Goal: Navigation & Orientation: Find specific page/section

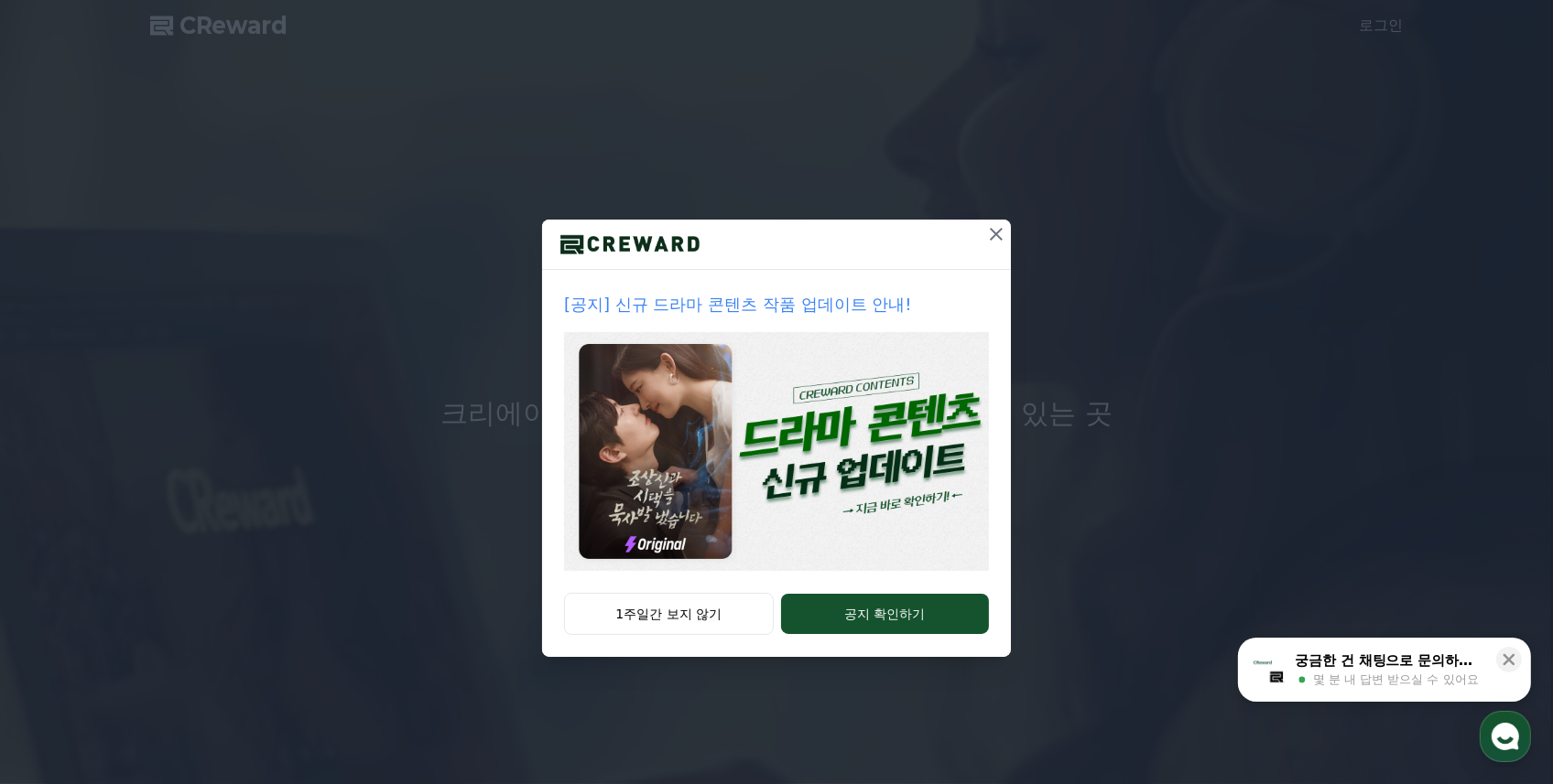
click at [703, 505] on img at bounding box center [776, 451] width 425 height 239
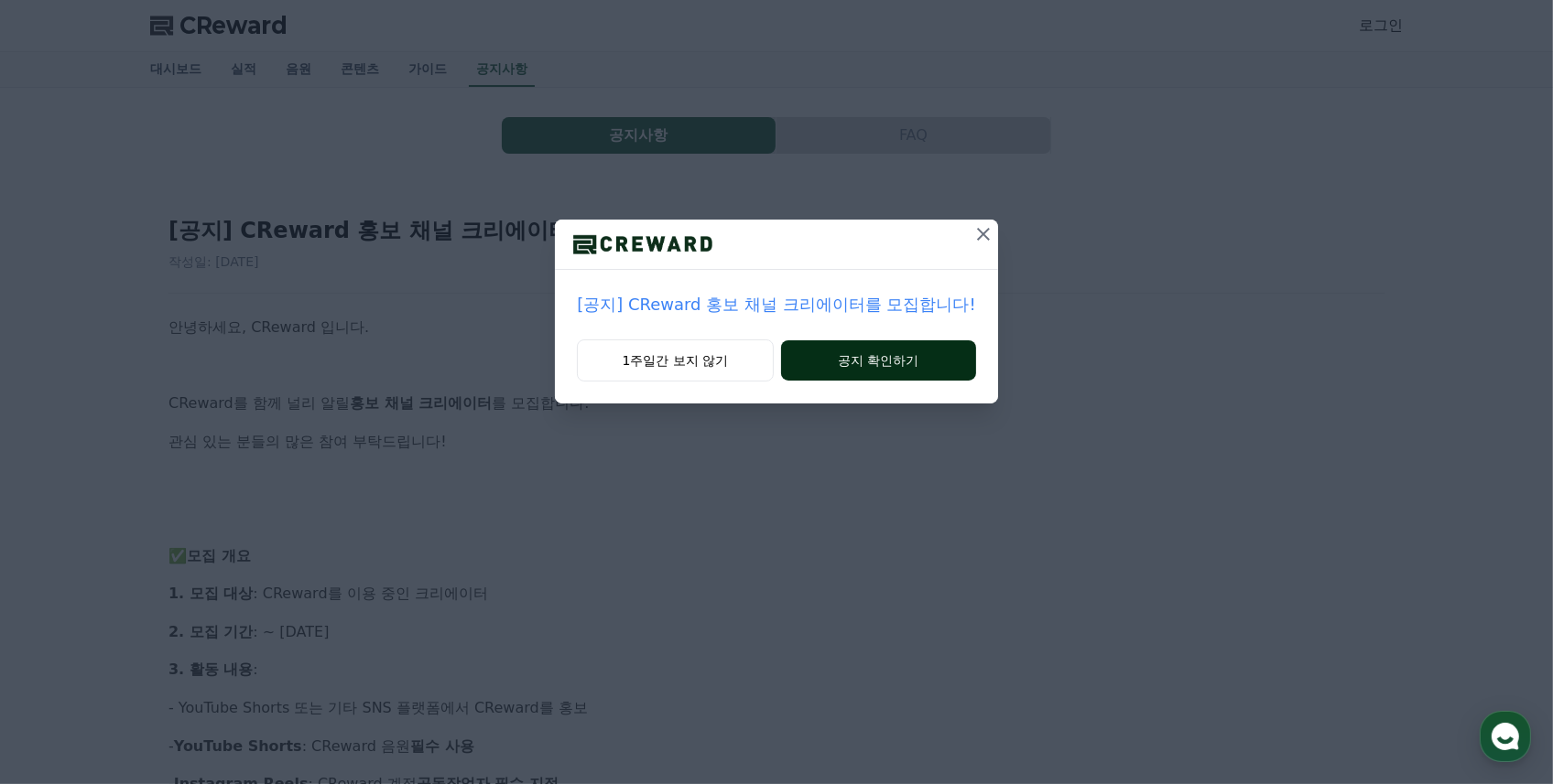
click at [858, 360] on button "공지 확인하기" at bounding box center [879, 360] width 195 height 40
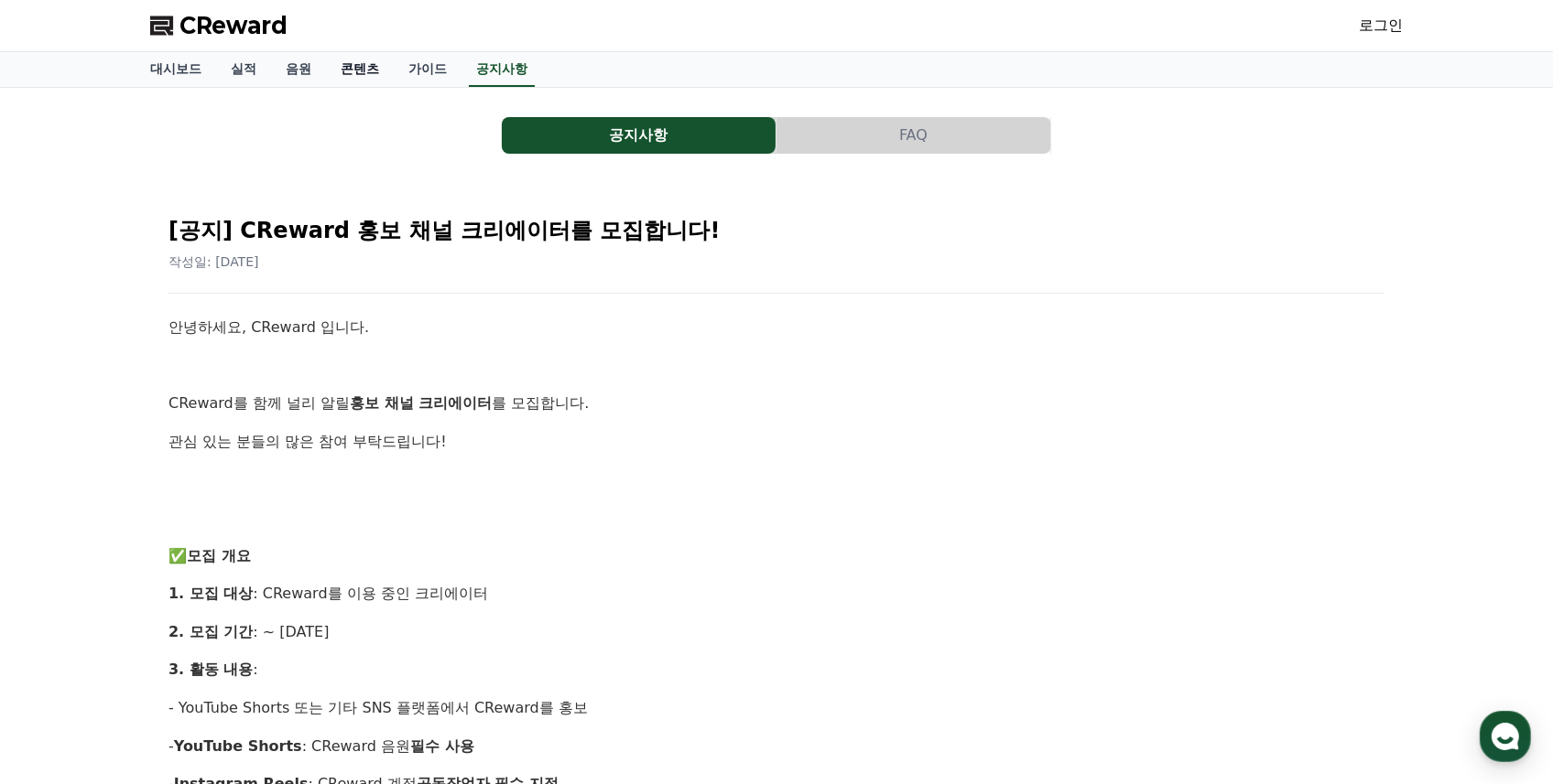
click at [350, 66] on link "콘텐츠" at bounding box center [359, 69] width 68 height 35
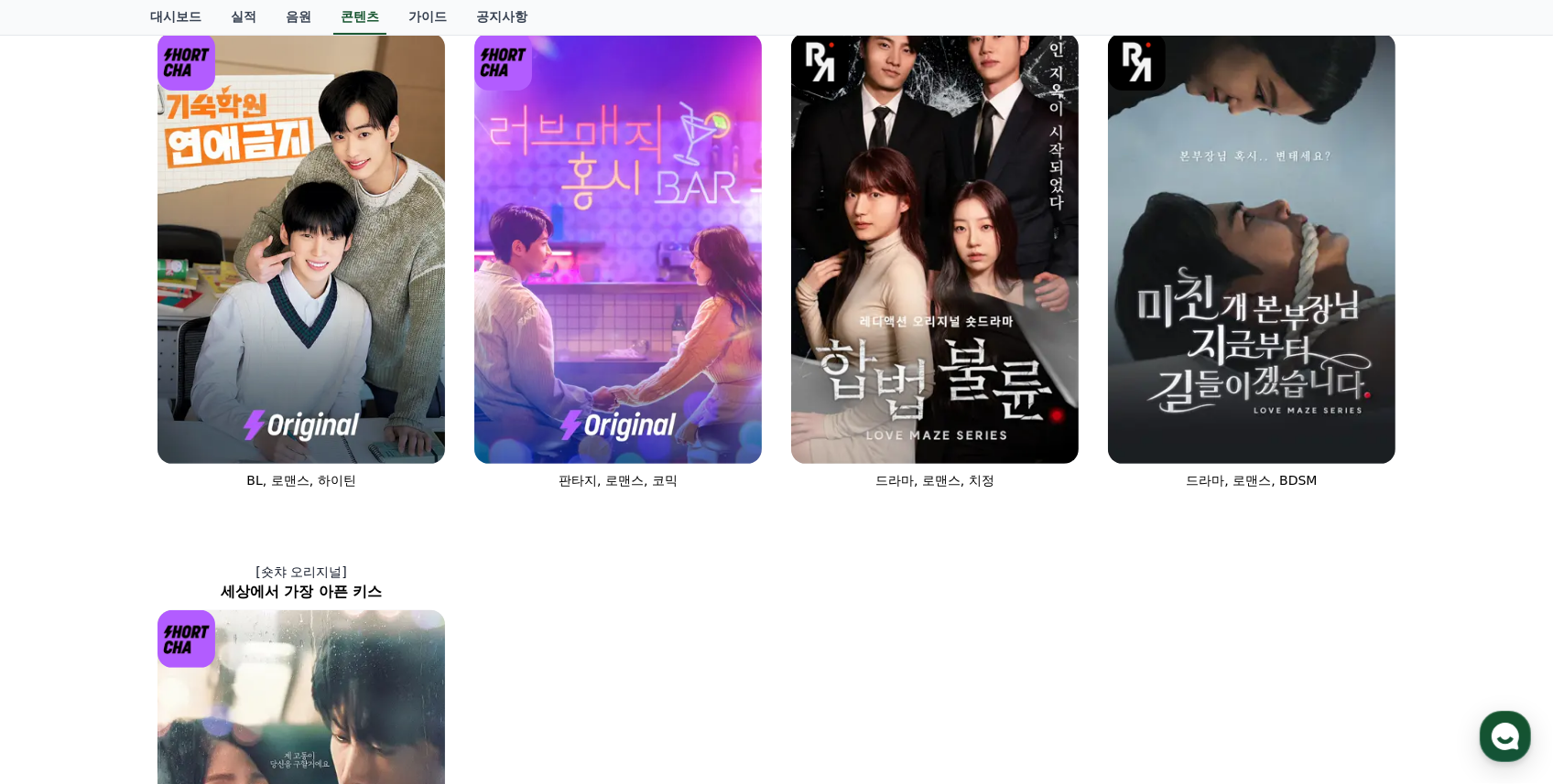
scroll to position [731, 0]
